Goal: Use online tool/utility: Utilize a website feature to perform a specific function

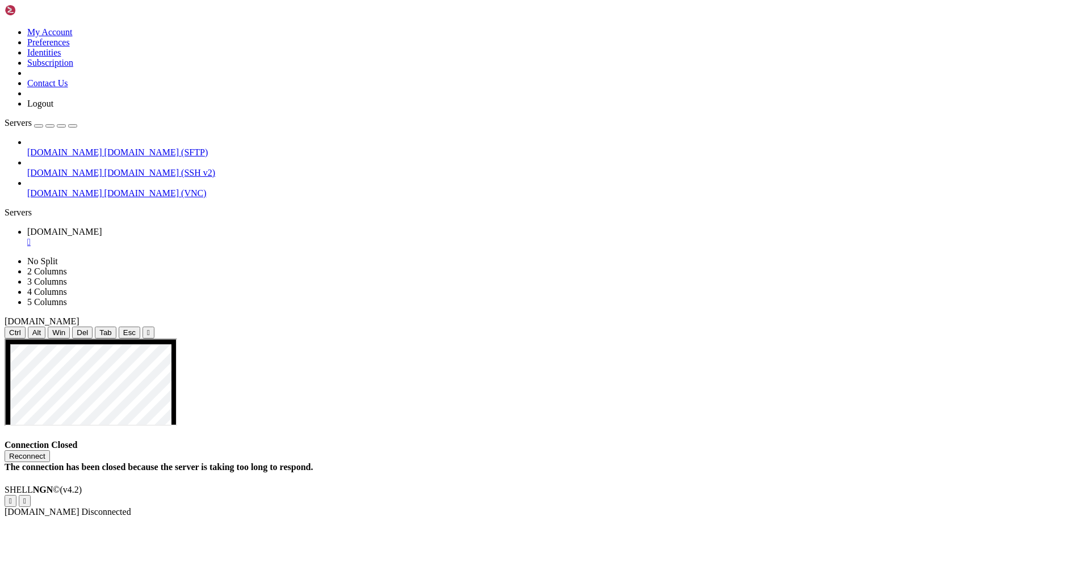
click at [50, 451] on button "Reconnect" at bounding box center [27, 457] width 45 height 12
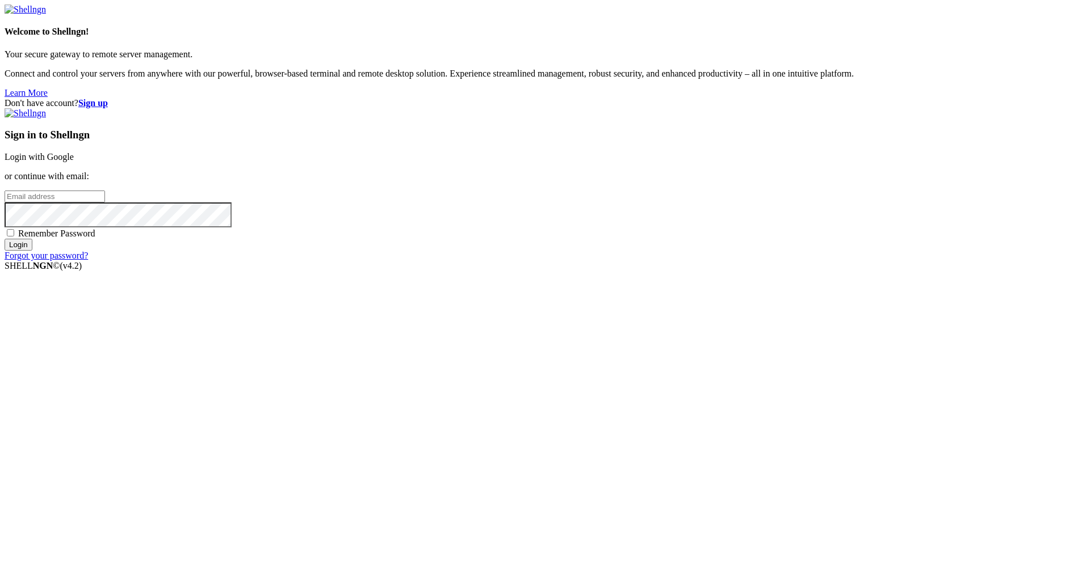
click at [74, 162] on link "Login with Google" at bounding box center [39, 157] width 69 height 10
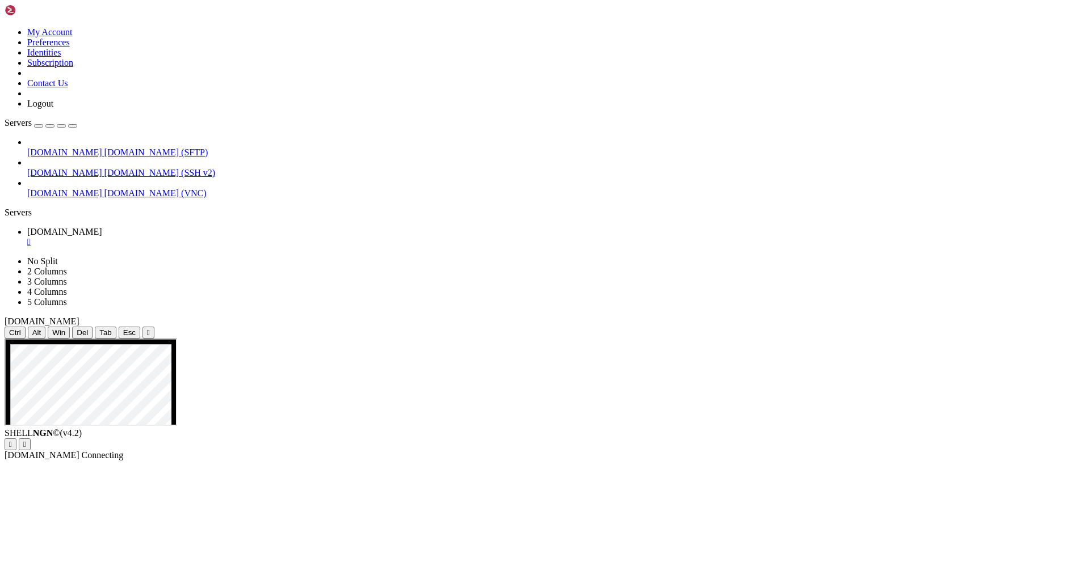
click at [150, 329] on div "" at bounding box center [148, 333] width 3 height 9
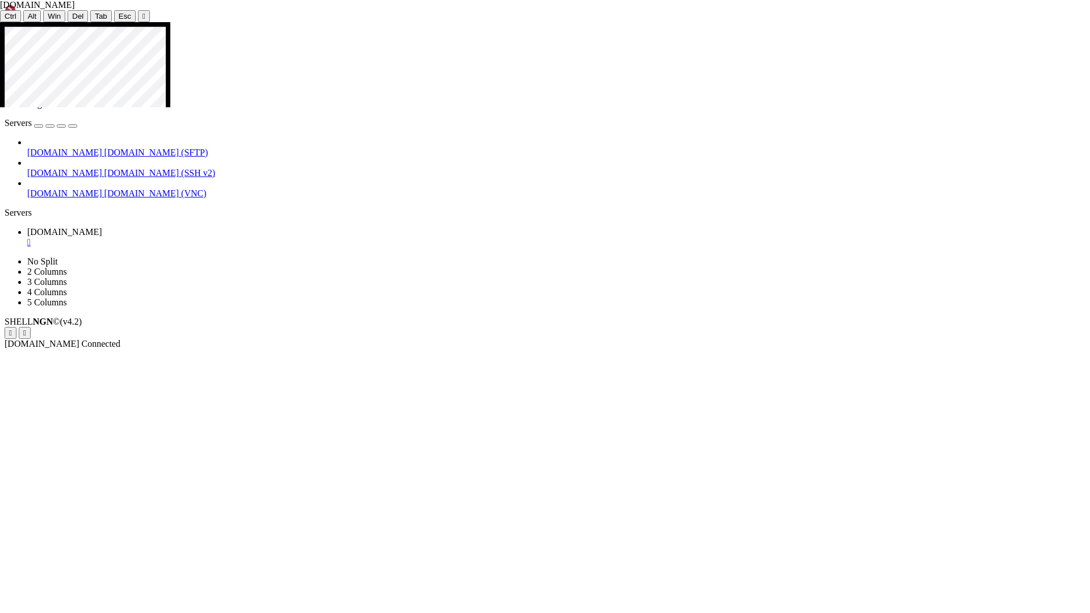
drag, startPoint x: 582, startPoint y: 276, endPoint x: 577, endPoint y: 220, distance: 56.4
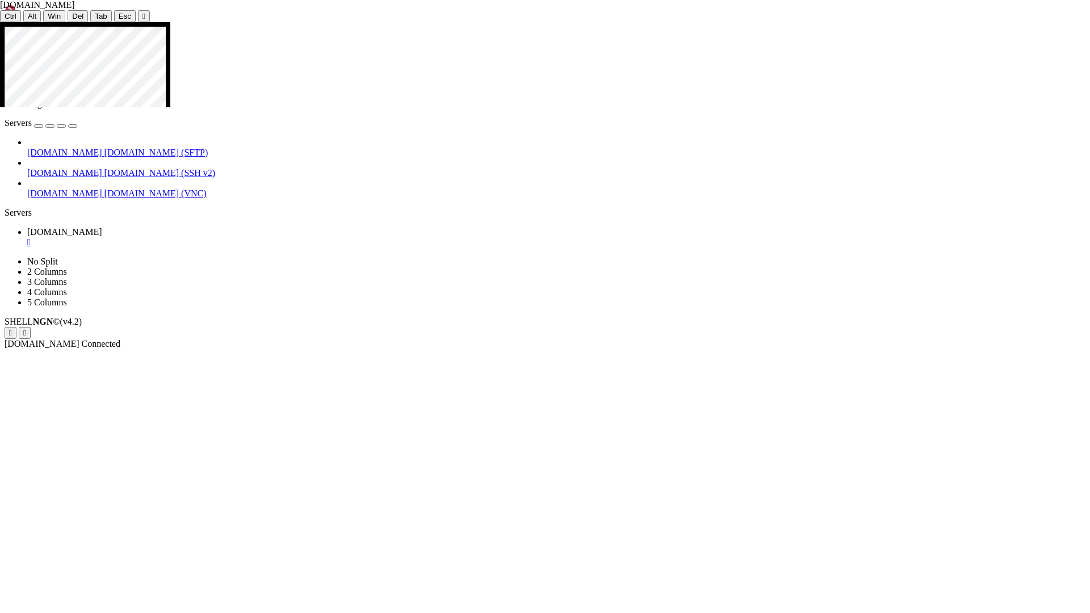
click at [541, 22] on div at bounding box center [545, 22] width 1090 height 0
drag, startPoint x: 474, startPoint y: 16, endPoint x: 1599, endPoint y: 75, distance: 1126.8
click at [1089, 75] on html "Loading... My Account Preferences Identities Subscription Contact Us Logout Ser…" at bounding box center [545, 177] width 1090 height 354
click at [446, 10] on div "Ctrl Alt Win Del Tab Esc " at bounding box center [545, 16] width 1090 height 12
click at [142, 12] on div "" at bounding box center [143, 16] width 3 height 9
